Goal: Task Accomplishment & Management: Manage account settings

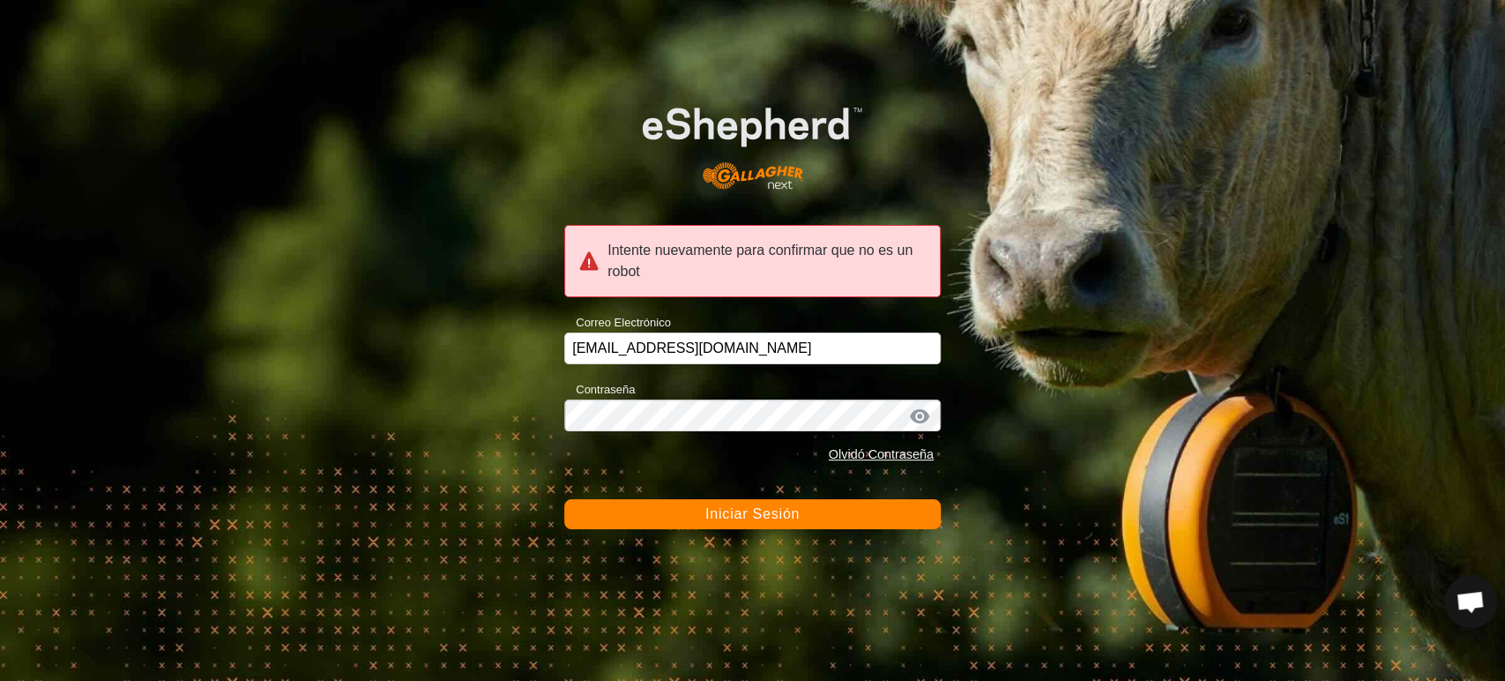
click at [698, 511] on button "Iniciar Sesión" at bounding box center [752, 514] width 376 height 30
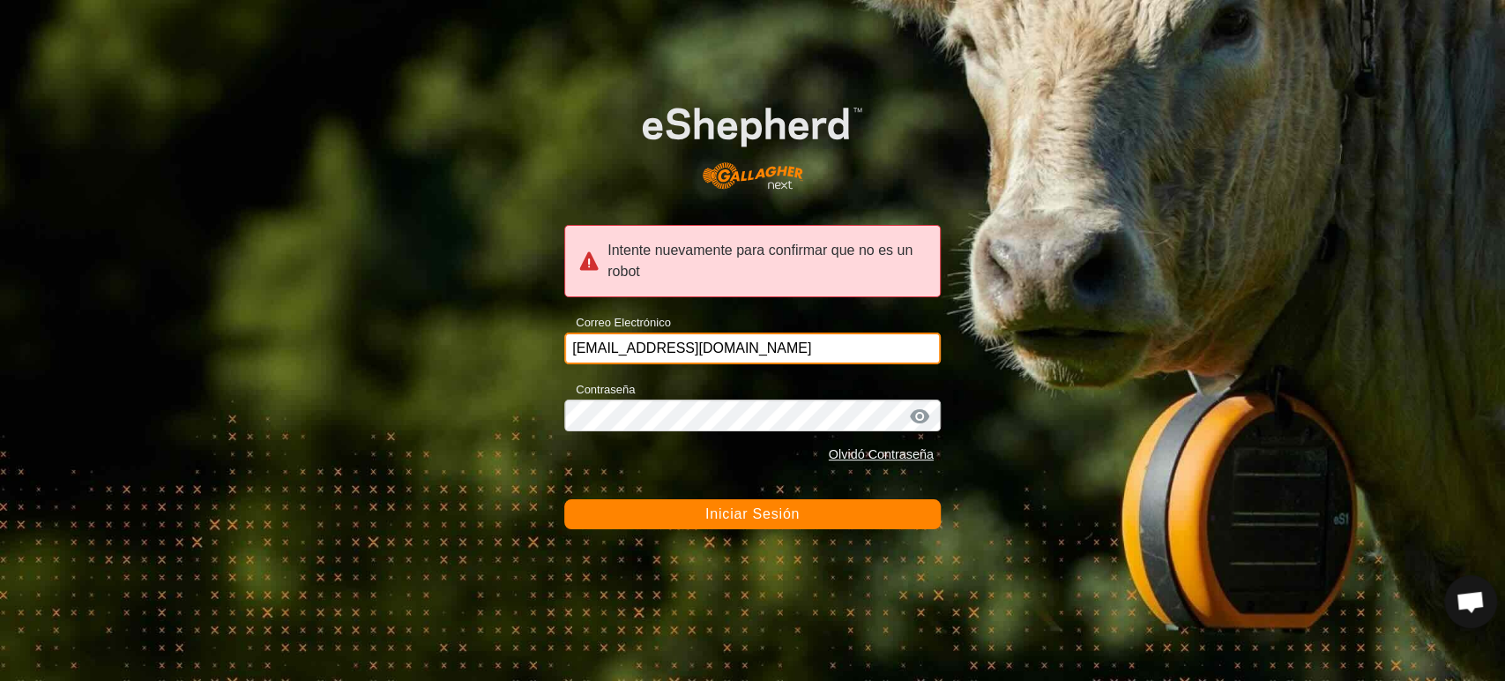
click at [711, 344] on input "ccallejero@digitanimal.com" at bounding box center [752, 348] width 376 height 32
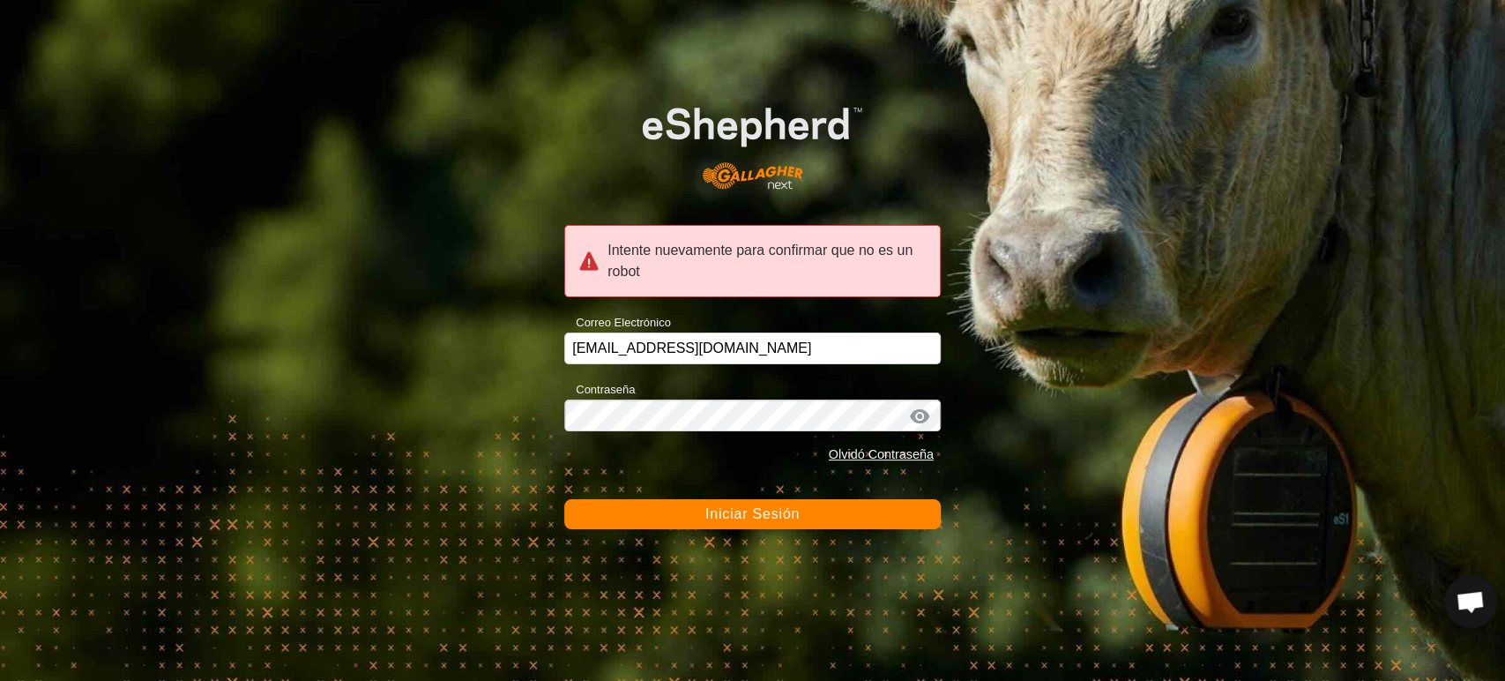
click at [695, 513] on button "Iniciar Sesión" at bounding box center [752, 514] width 376 height 30
click at [762, 515] on span "Iniciar Sesión" at bounding box center [752, 513] width 94 height 15
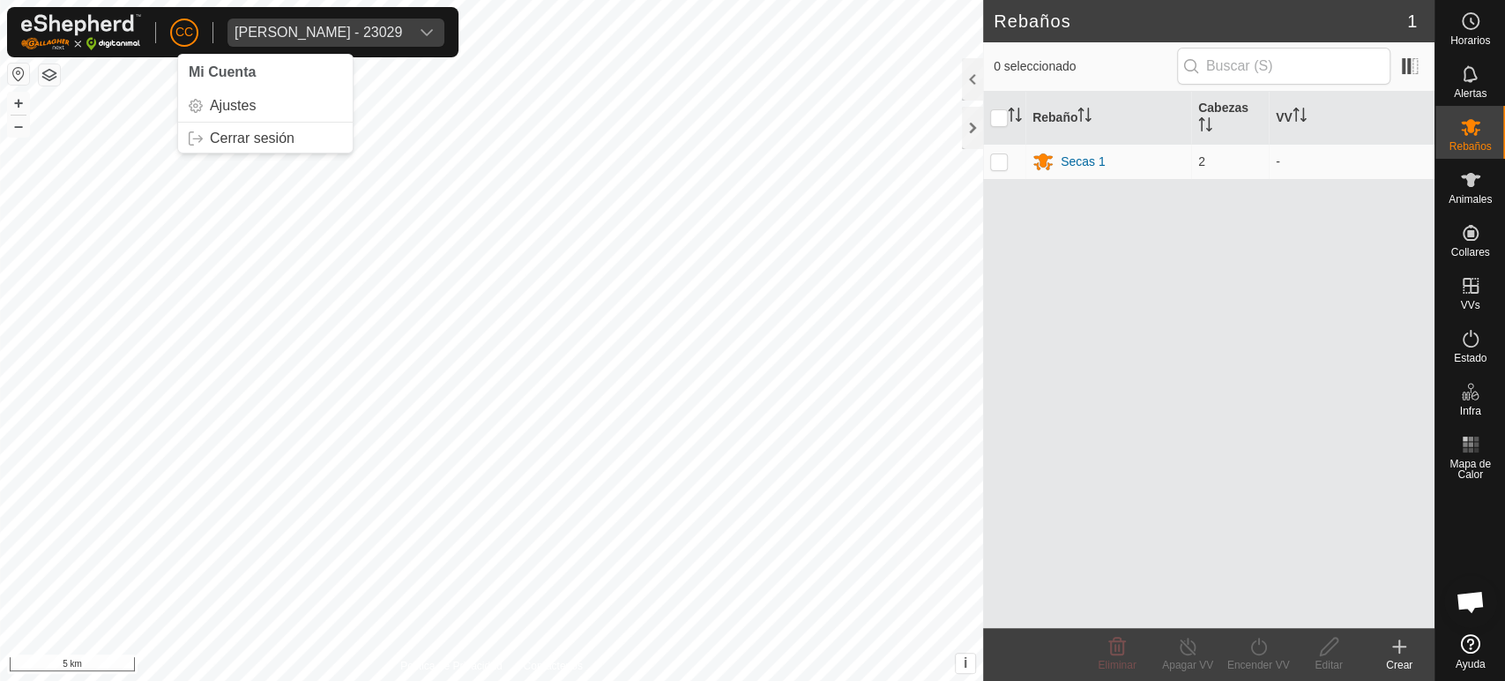
click at [181, 30] on span "CC" at bounding box center [184, 32] width 18 height 19
click at [316, 35] on div "[PERSON_NAME] - 23029" at bounding box center [319, 33] width 168 height 14
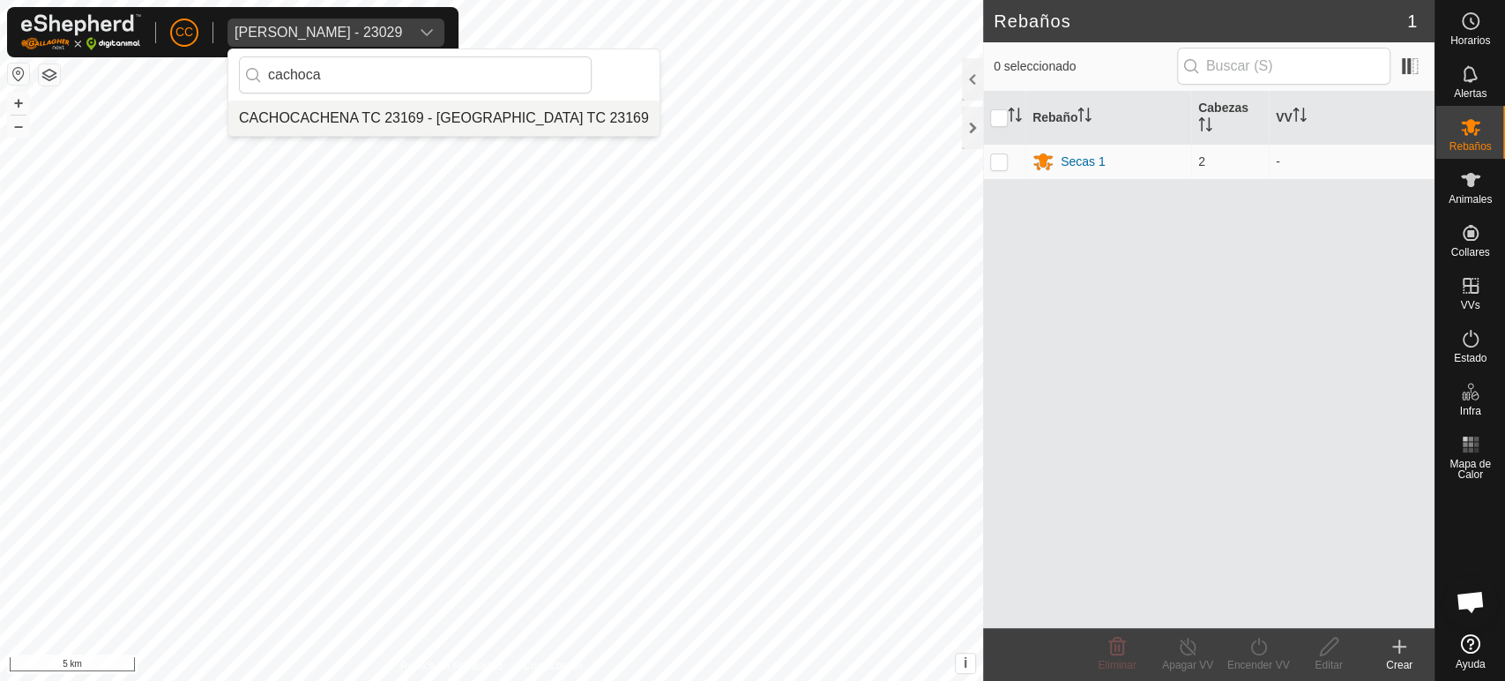
type input "cachoca"
click at [406, 114] on li "CACHOCACHENA TC 23169 - [GEOGRAPHIC_DATA] TC 23169" at bounding box center [443, 118] width 431 height 35
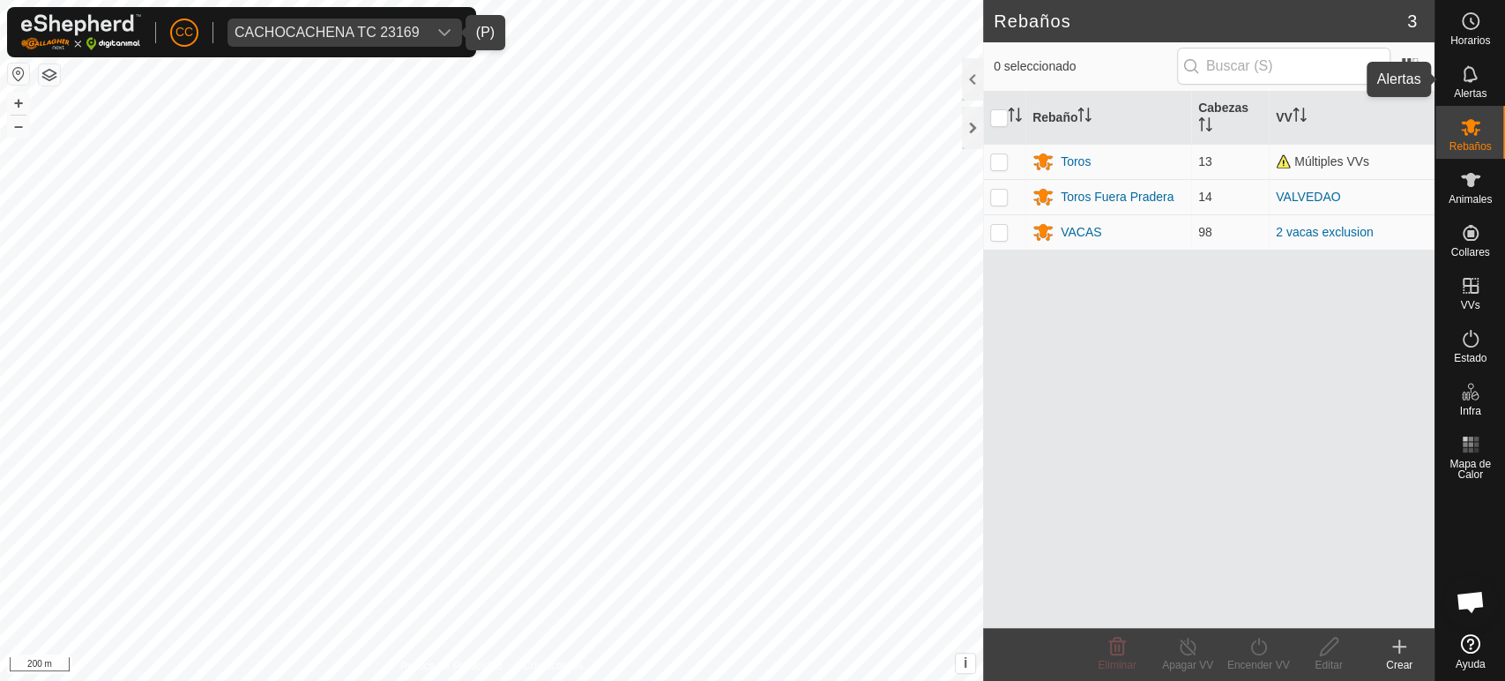
click at [1484, 86] on es-notification-svg-icon at bounding box center [1471, 74] width 32 height 28
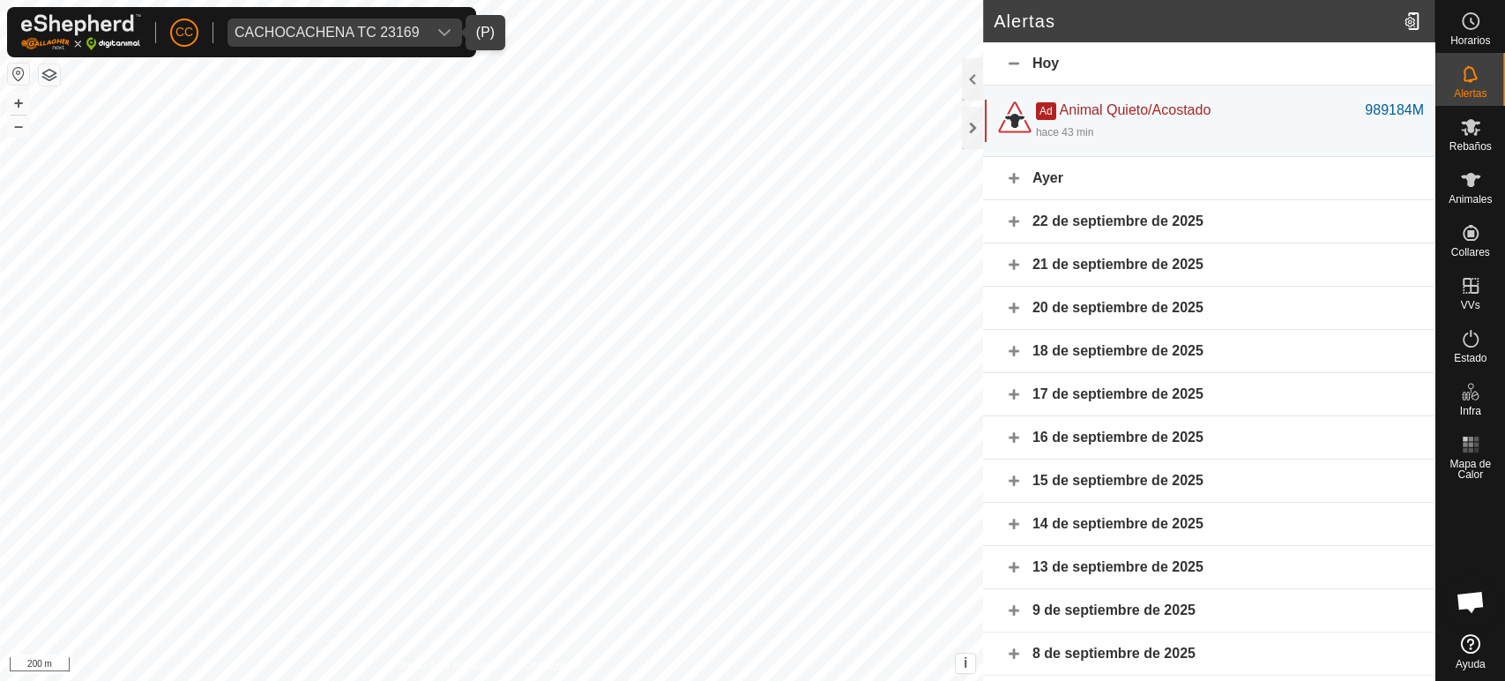
click at [1009, 56] on div "Hoy" at bounding box center [1208, 63] width 451 height 43
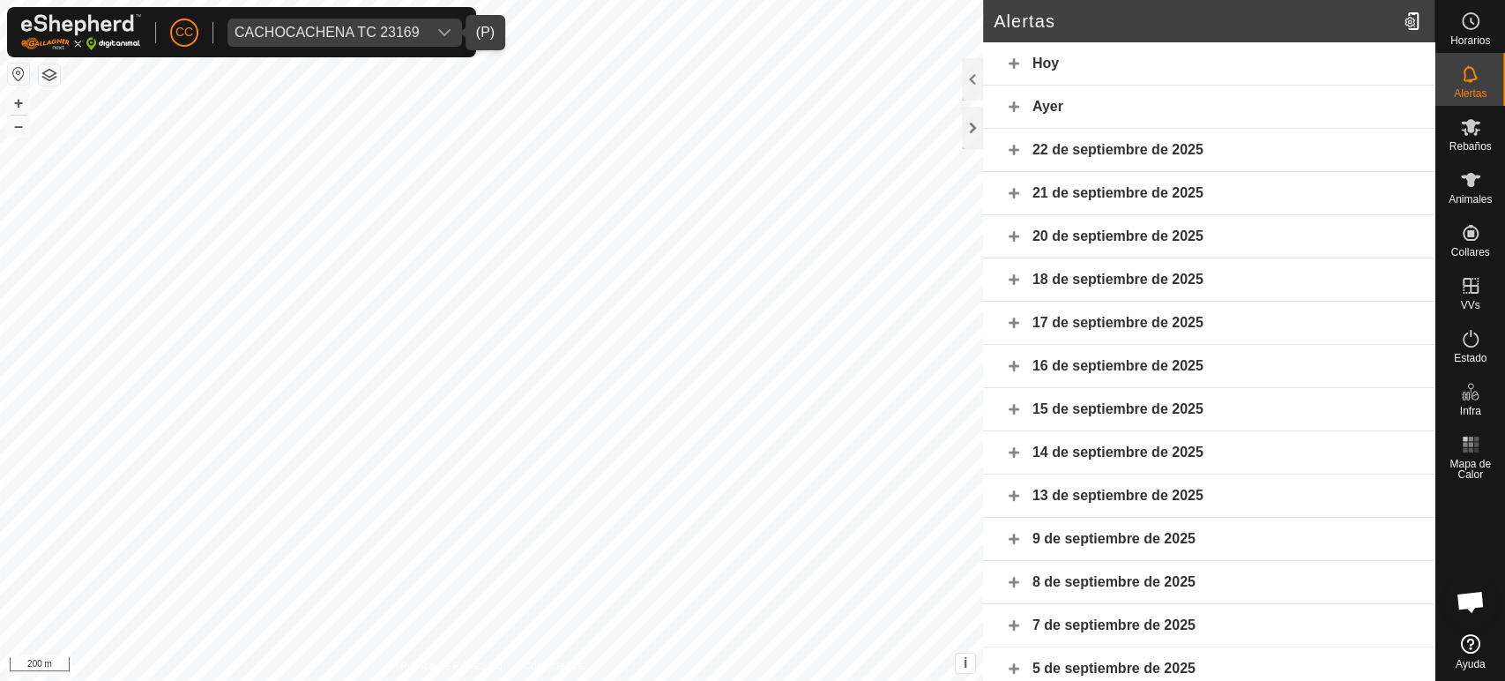
click at [1015, 56] on div "Hoy" at bounding box center [1208, 63] width 451 height 43
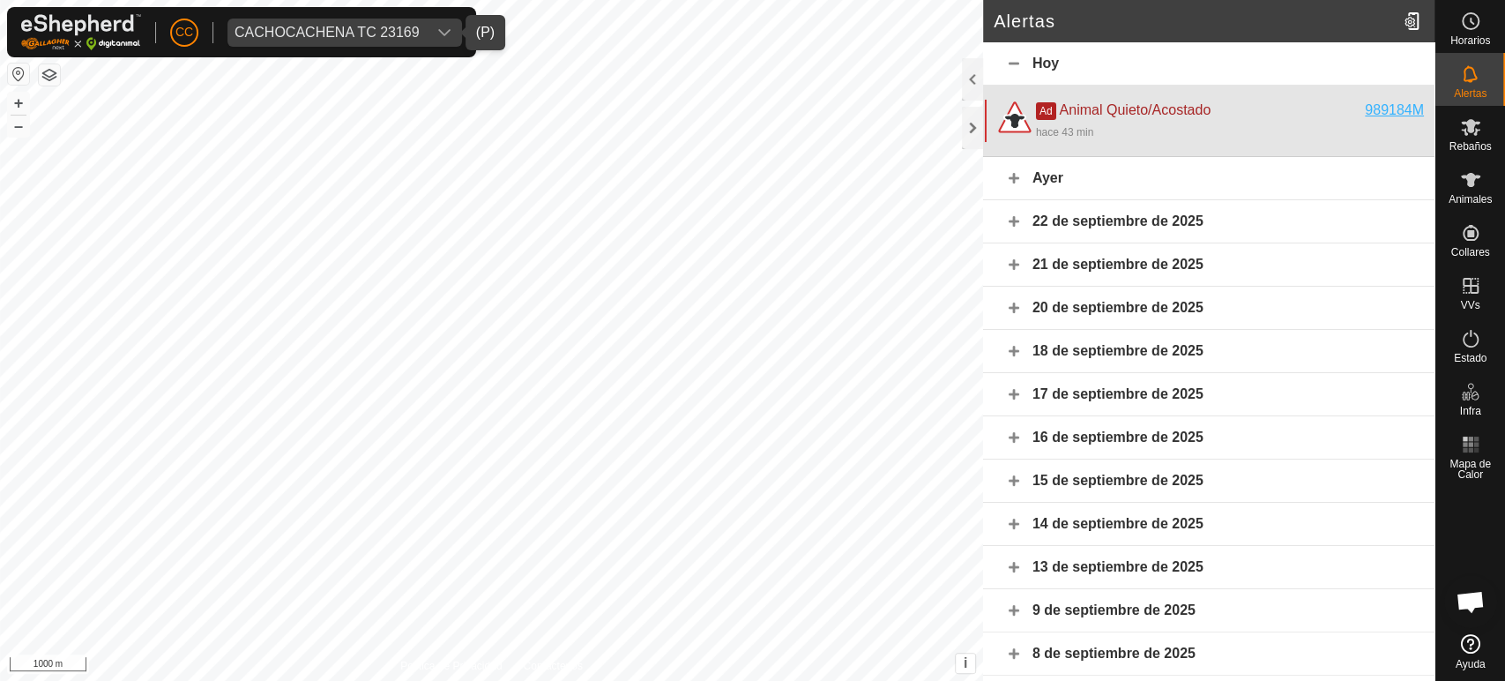
click at [1372, 108] on div "989184M" at bounding box center [1394, 110] width 59 height 21
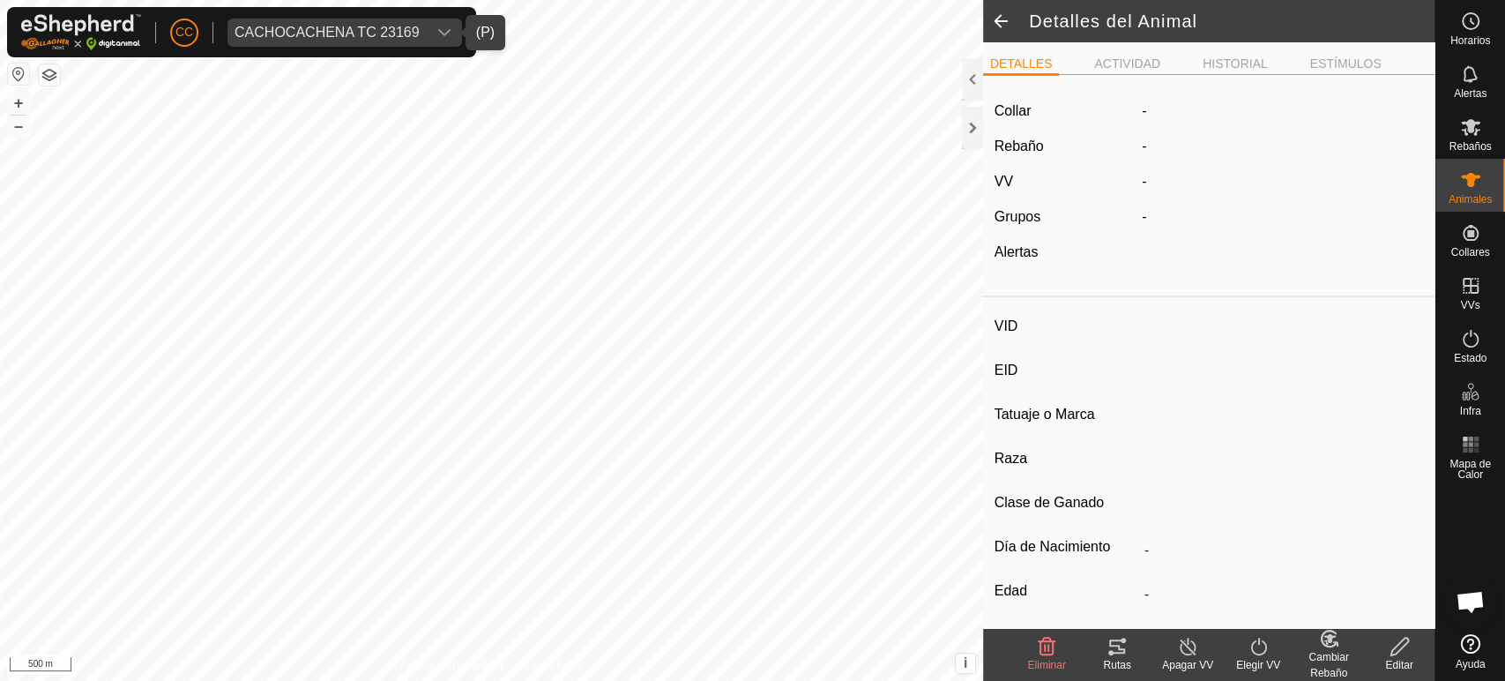
type input "989184M"
type input "-"
type input "CACHENA"
type input "-"
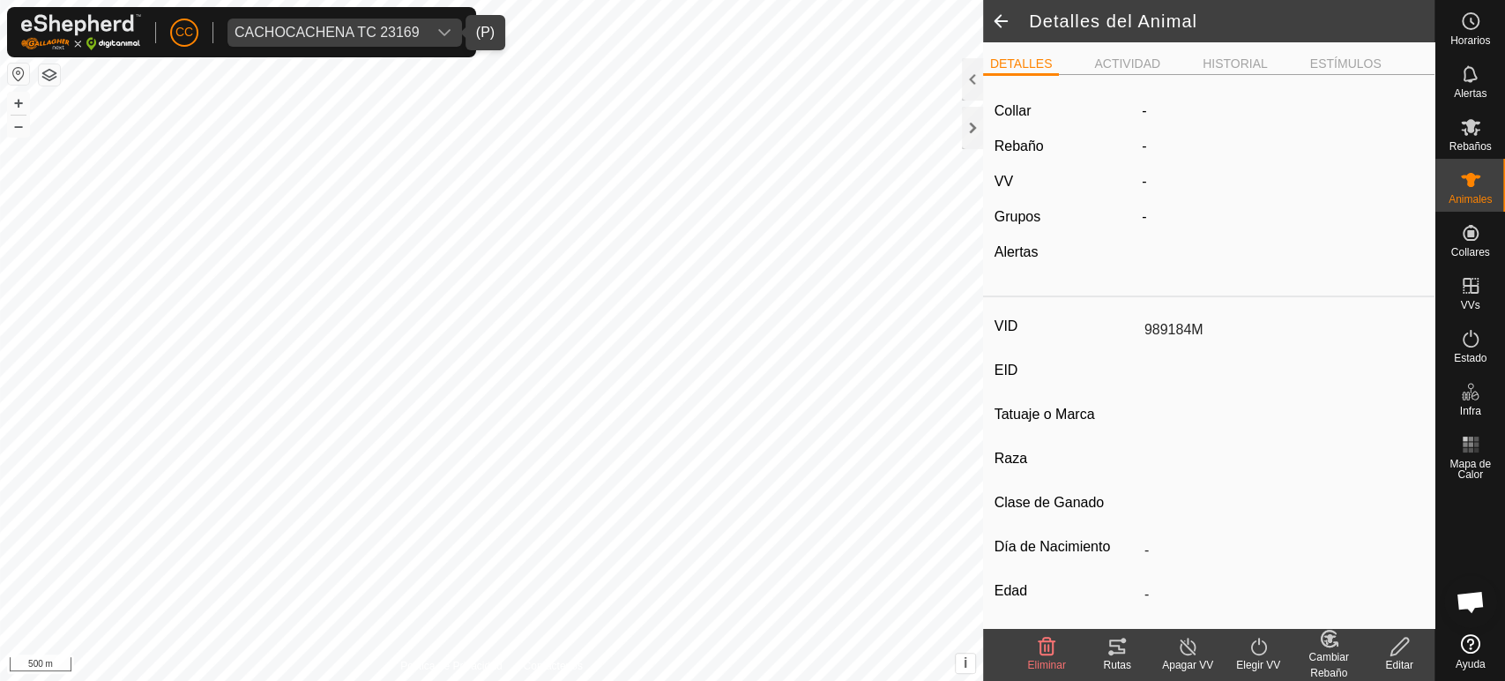
type input "0 kg"
type input "-"
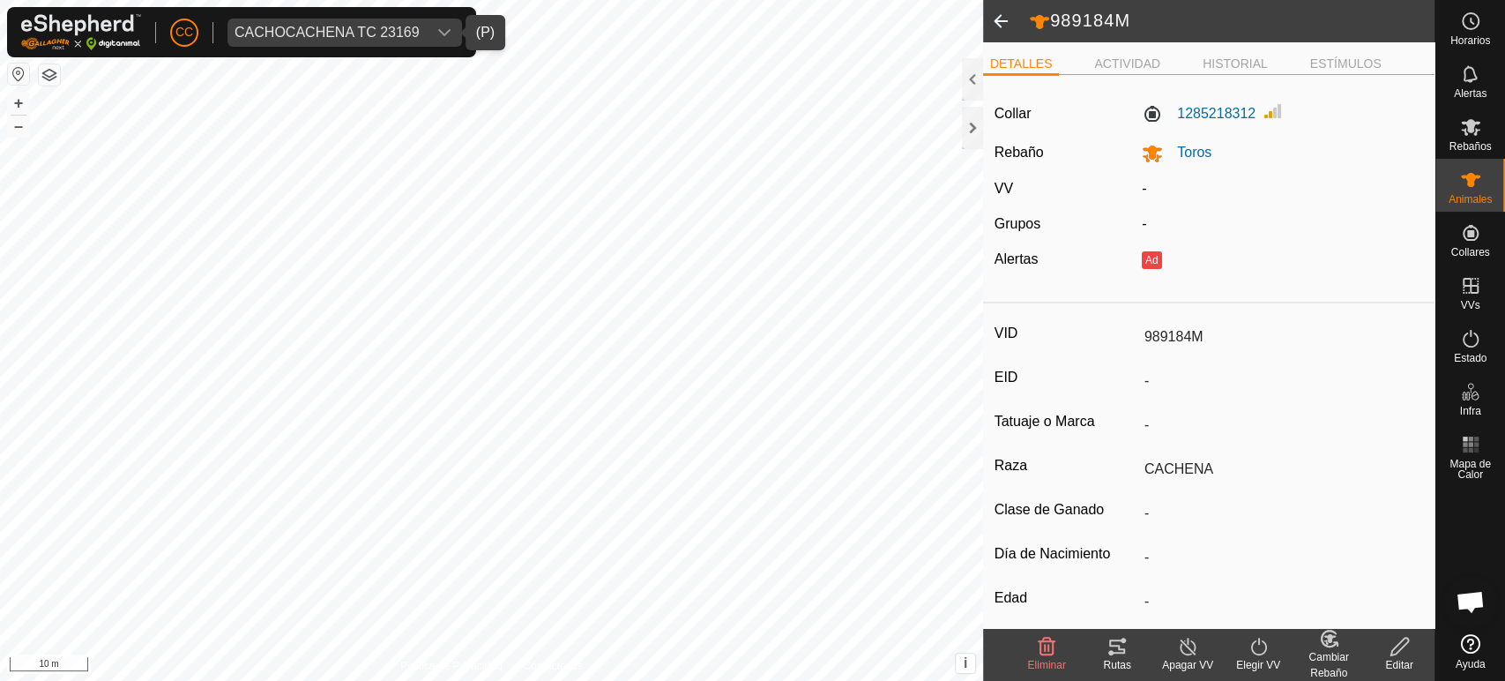
click at [1008, 20] on span at bounding box center [1000, 21] width 35 height 42
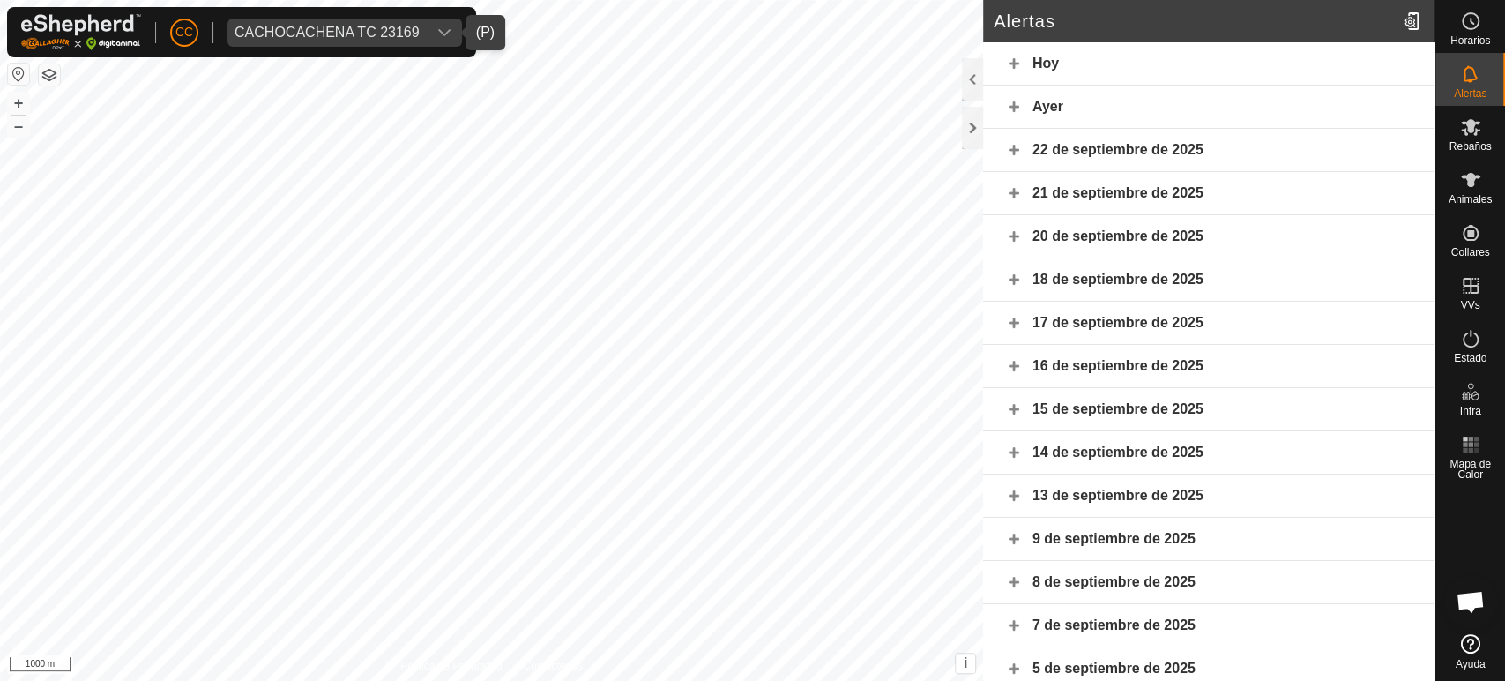
click at [1016, 66] on div "Hoy" at bounding box center [1208, 63] width 451 height 43
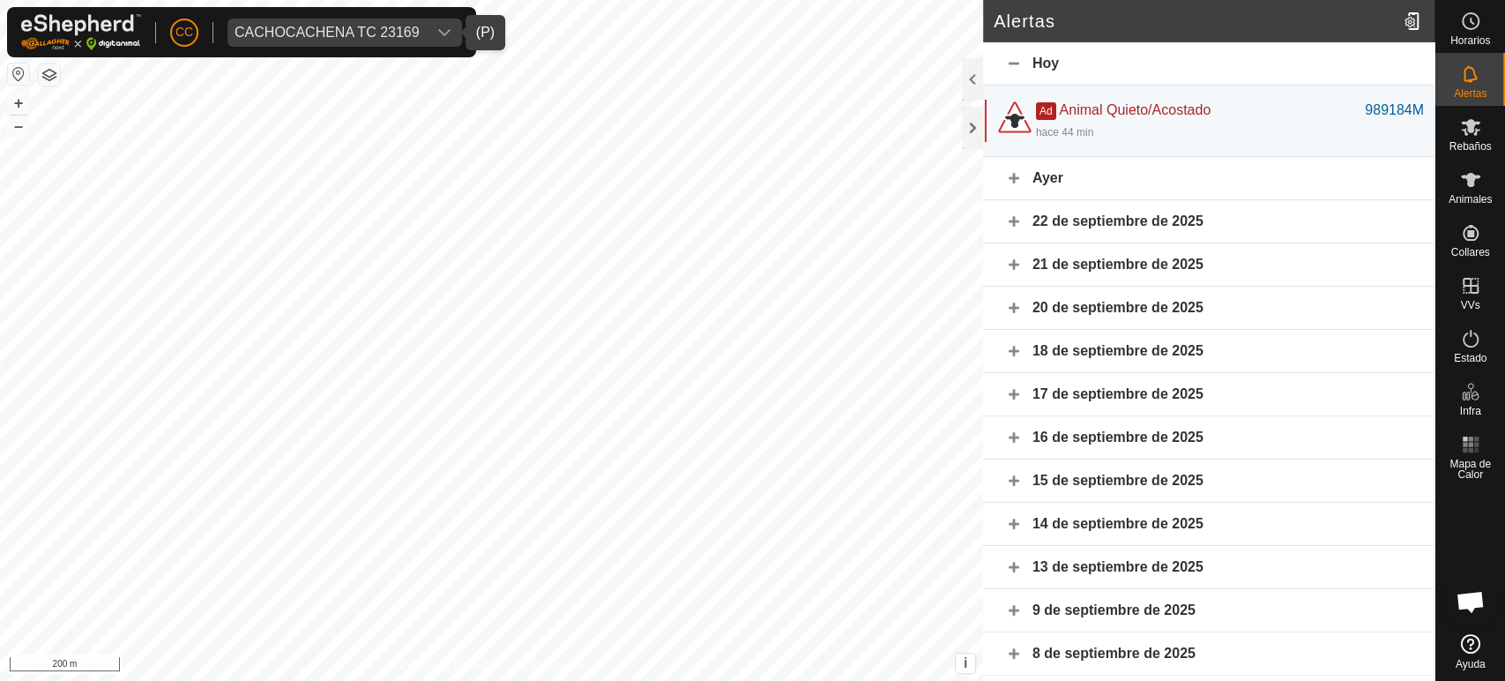
click at [1474, 141] on span "Rebaños" at bounding box center [1469, 146] width 42 height 11
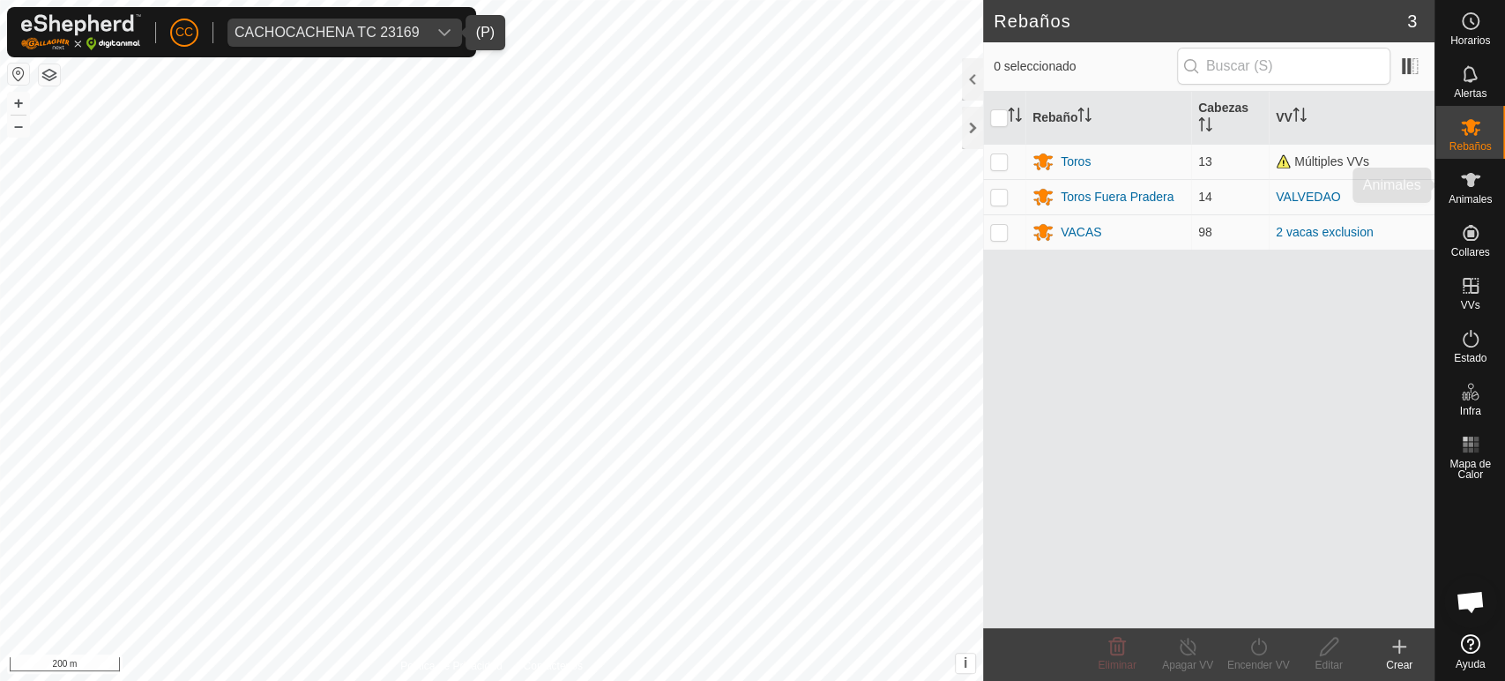
click at [1464, 179] on icon at bounding box center [1470, 179] width 21 height 21
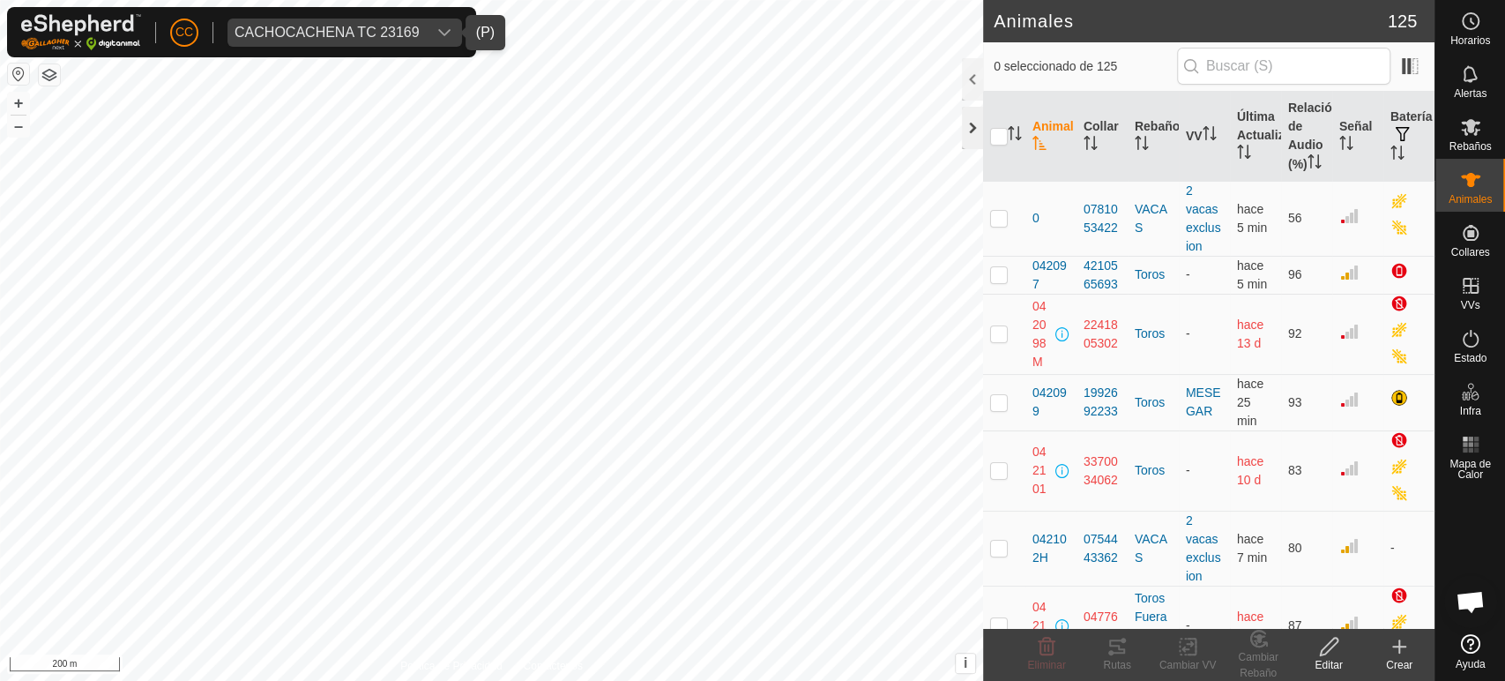
click at [974, 126] on div at bounding box center [972, 128] width 21 height 42
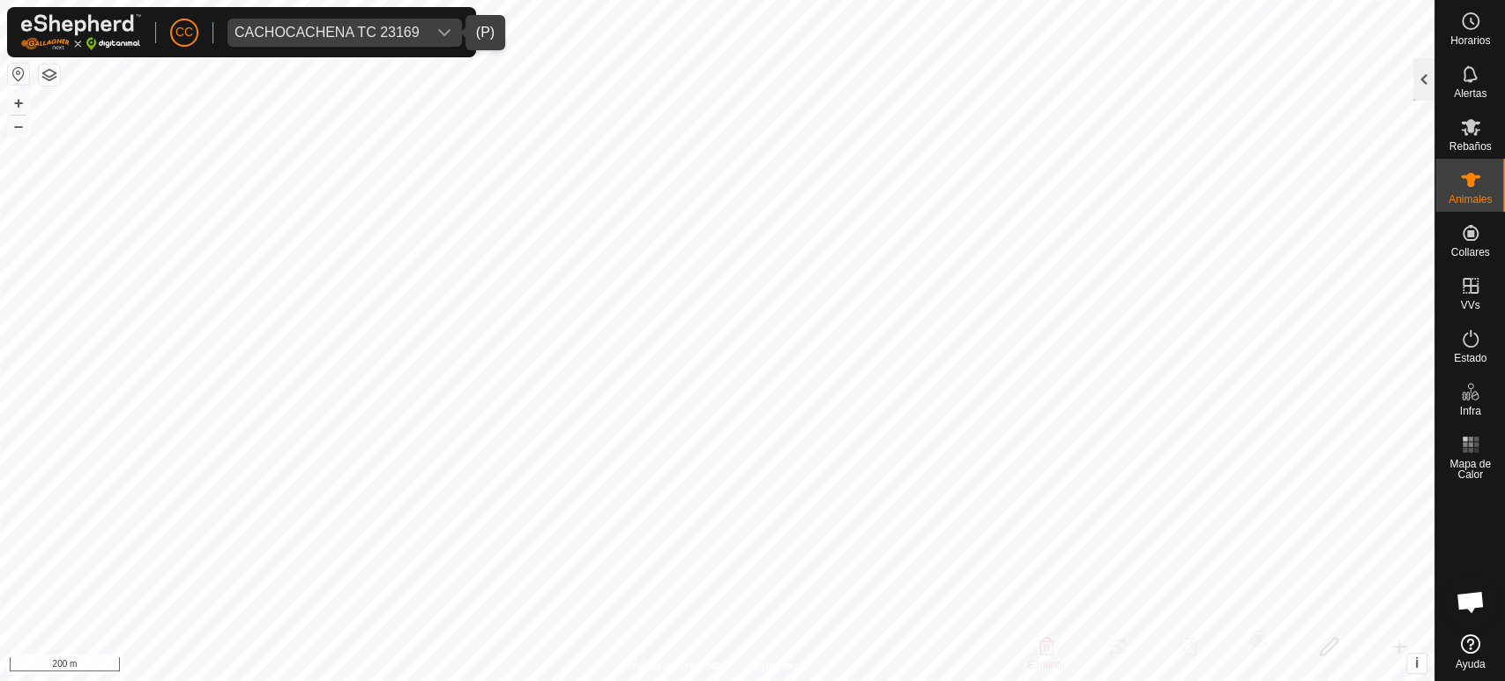
click at [1425, 82] on div at bounding box center [1423, 79] width 21 height 42
